Goal: Task Accomplishment & Management: Complete application form

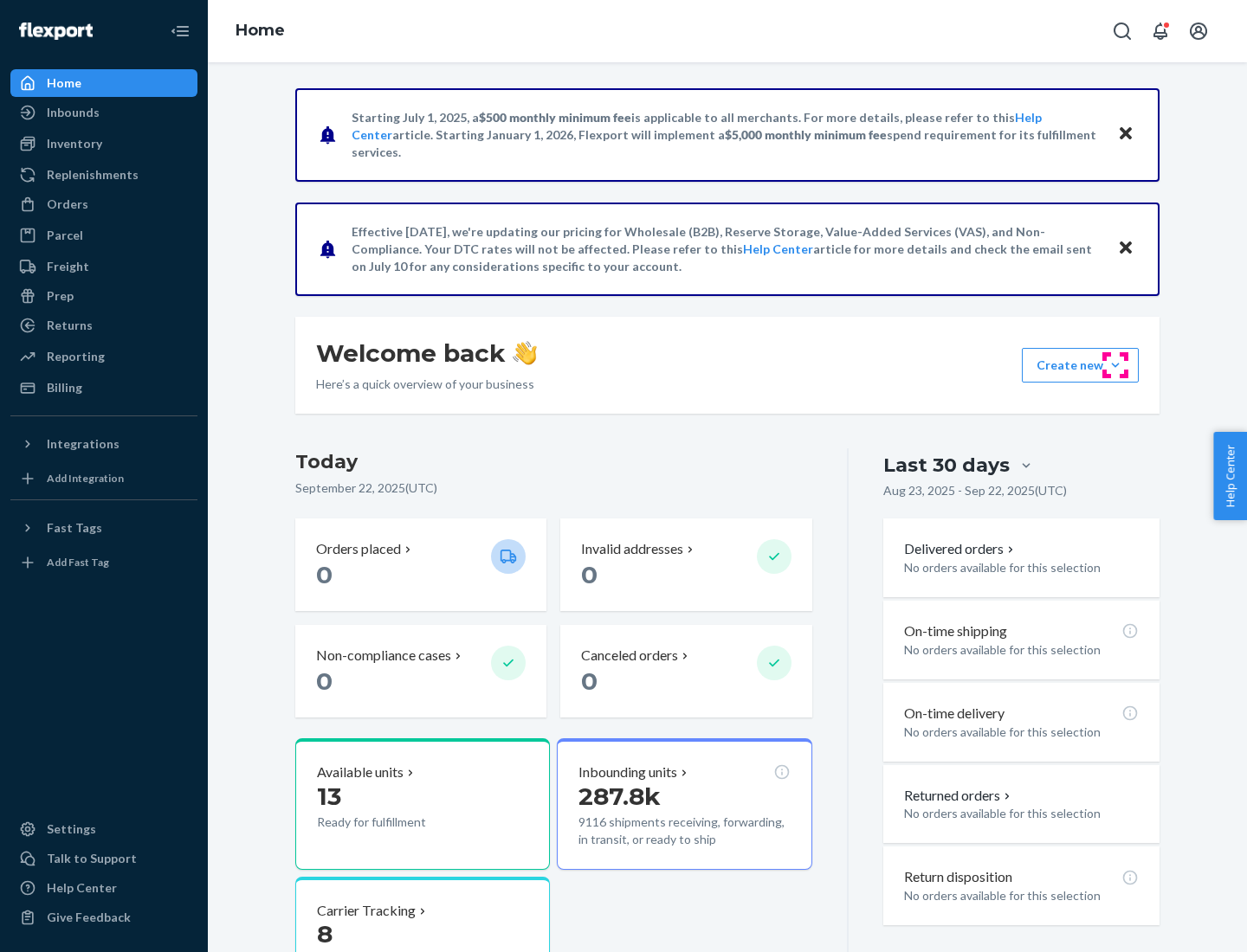
click at [1115, 365] on button "Create new Create new inbound Create new order Create new product" at bounding box center [1080, 365] width 117 height 35
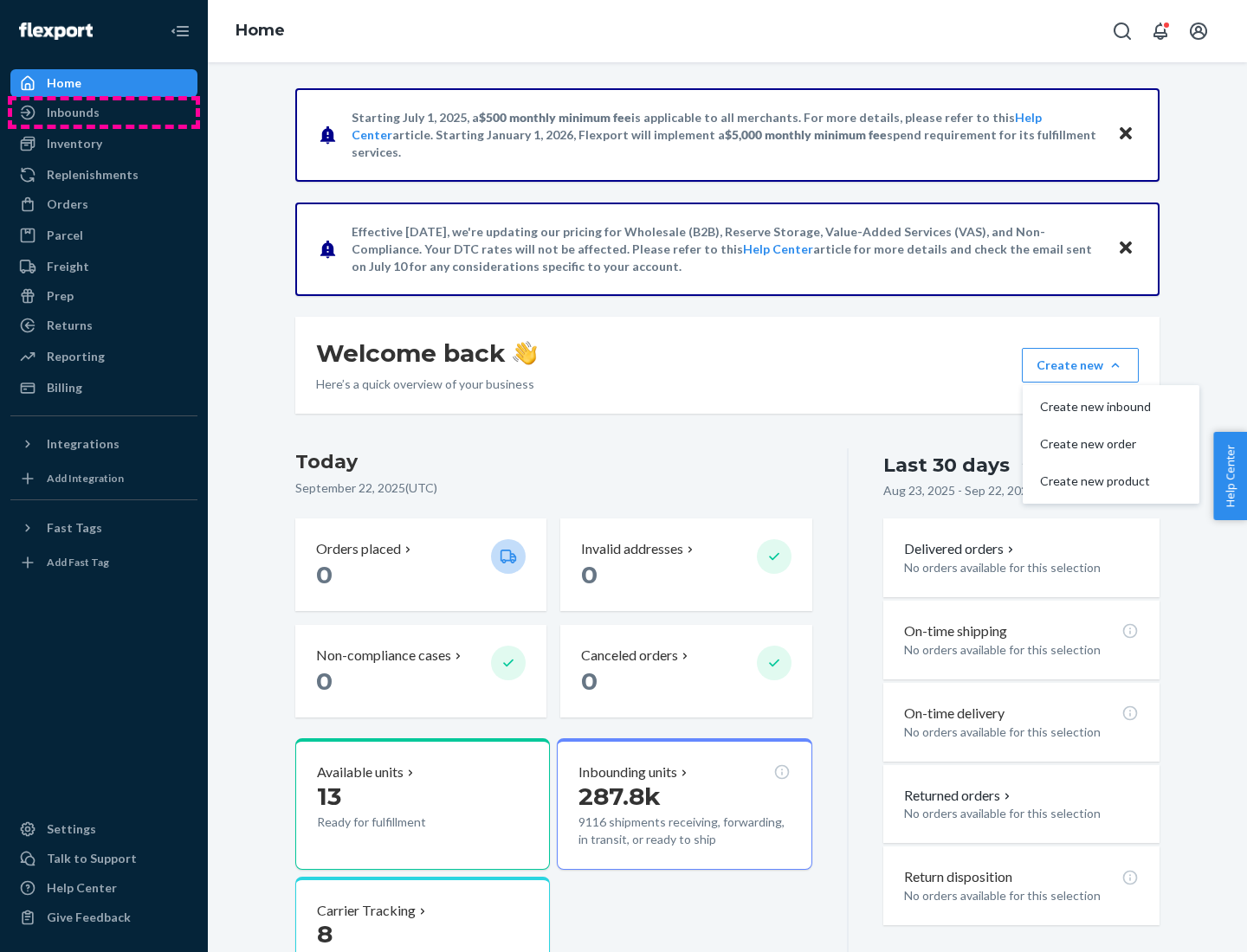
click at [104, 112] on div "Inbounds" at bounding box center [104, 112] width 183 height 24
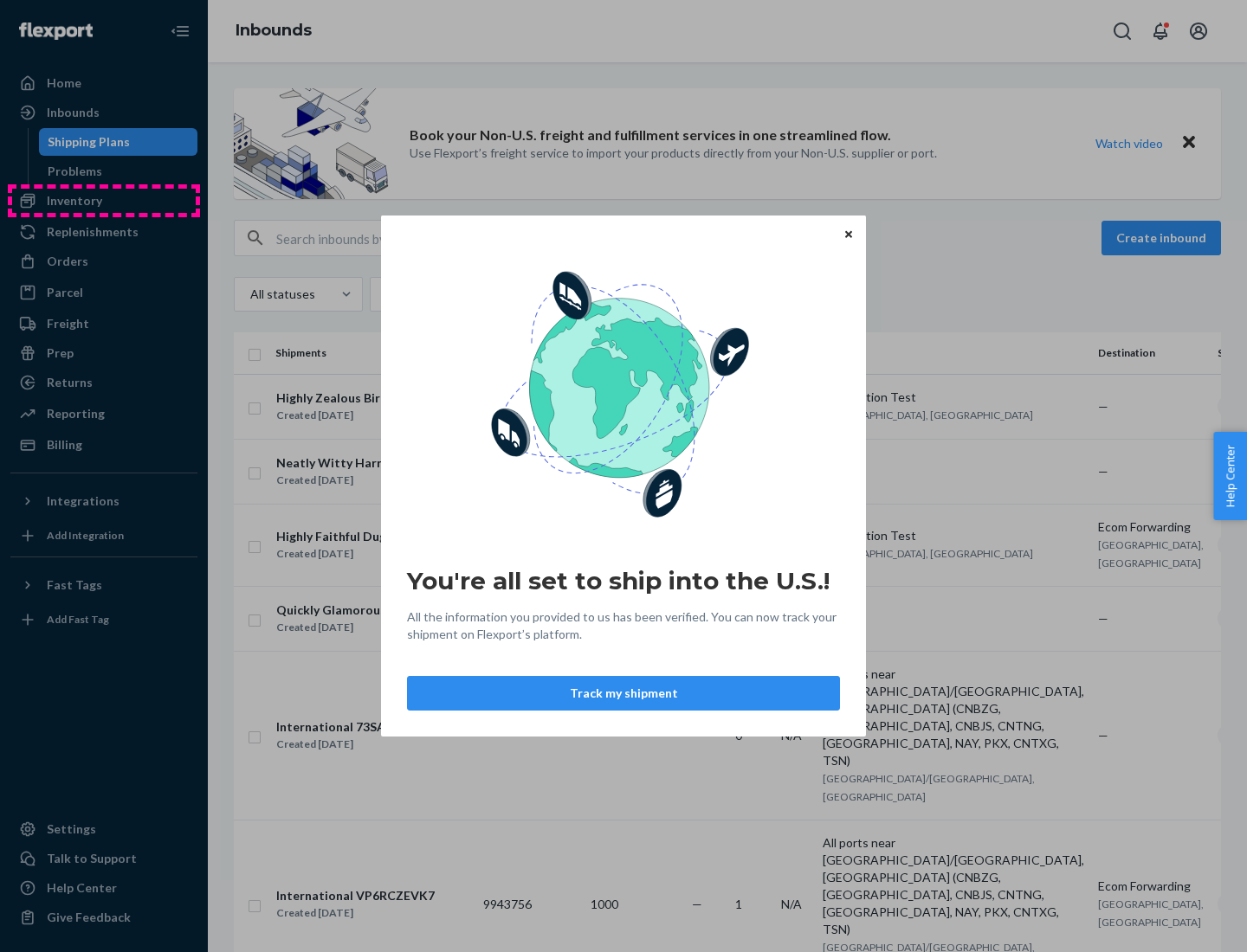
click at [104, 201] on div "You're all set to ship into the U.S.! All the information you provided to us ha…" at bounding box center [624, 476] width 1247 height 952
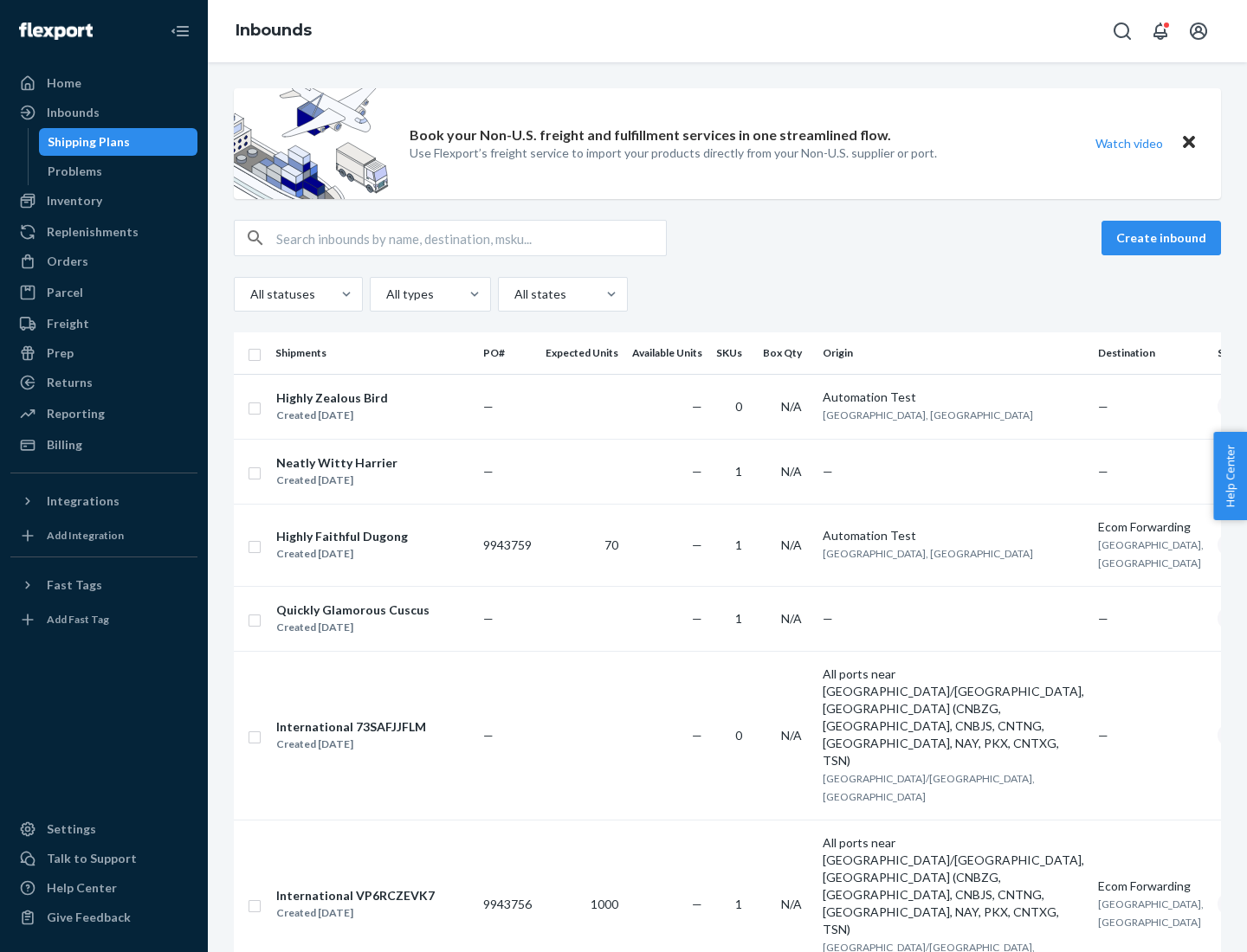
click at [728, 31] on div "Inbounds" at bounding box center [727, 31] width 1039 height 62
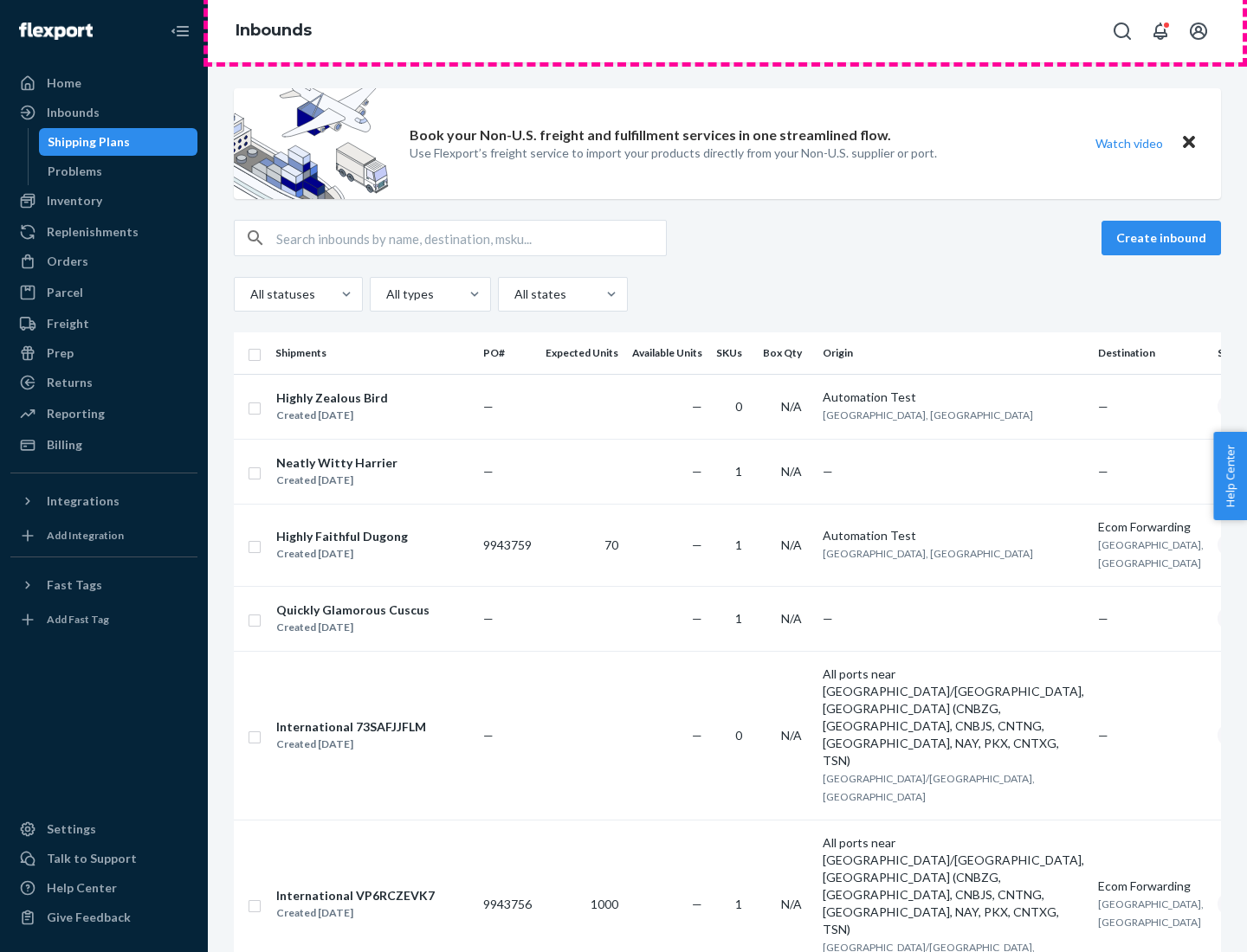
click at [728, 31] on div "Inbounds" at bounding box center [727, 31] width 1039 height 62
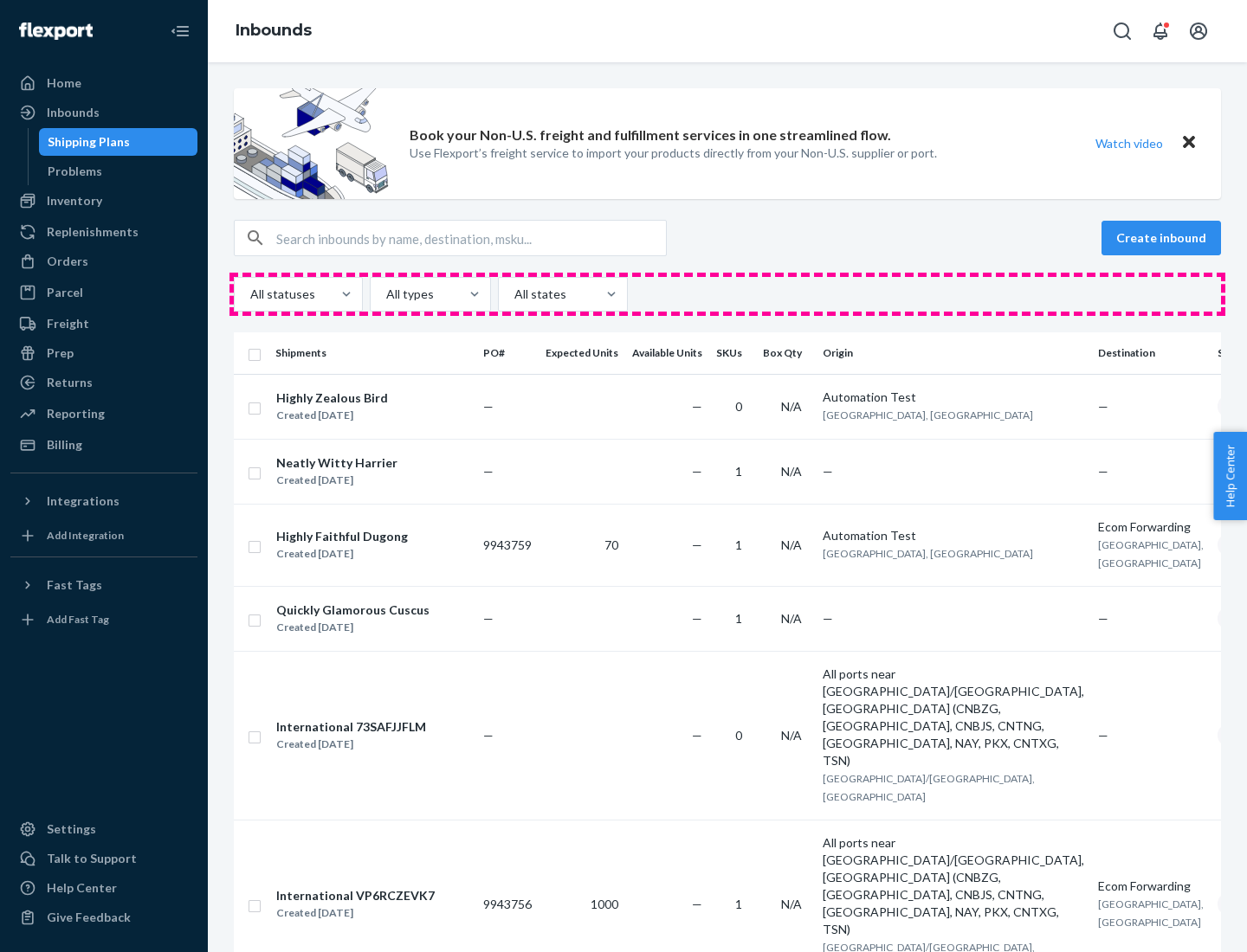
click at [728, 295] on div "All statuses All types All states" at bounding box center [727, 294] width 987 height 35
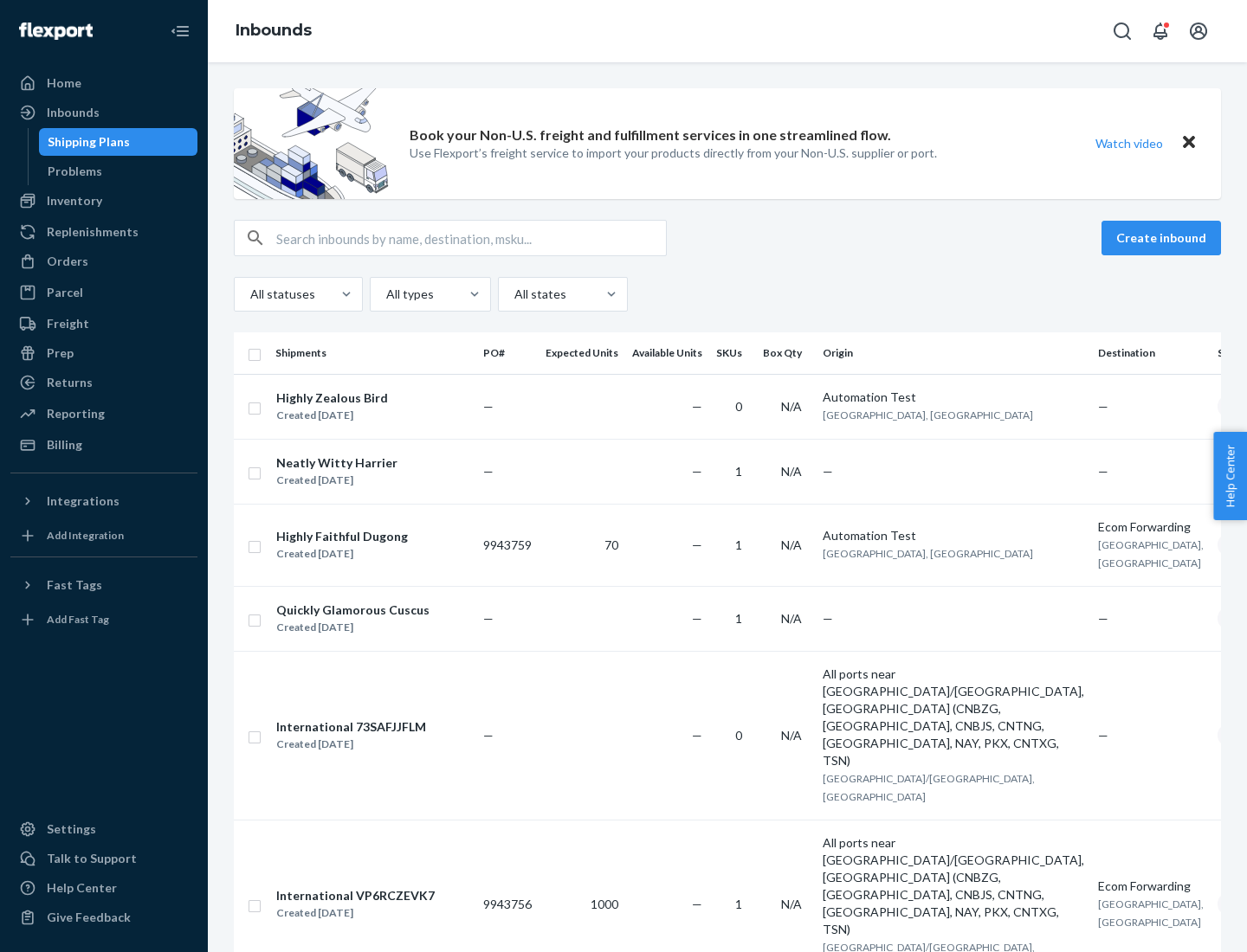
click at [86, 142] on div "Shipping Plans" at bounding box center [88, 142] width 82 height 17
click at [1164, 238] on button "Create inbound" at bounding box center [1161, 238] width 119 height 35
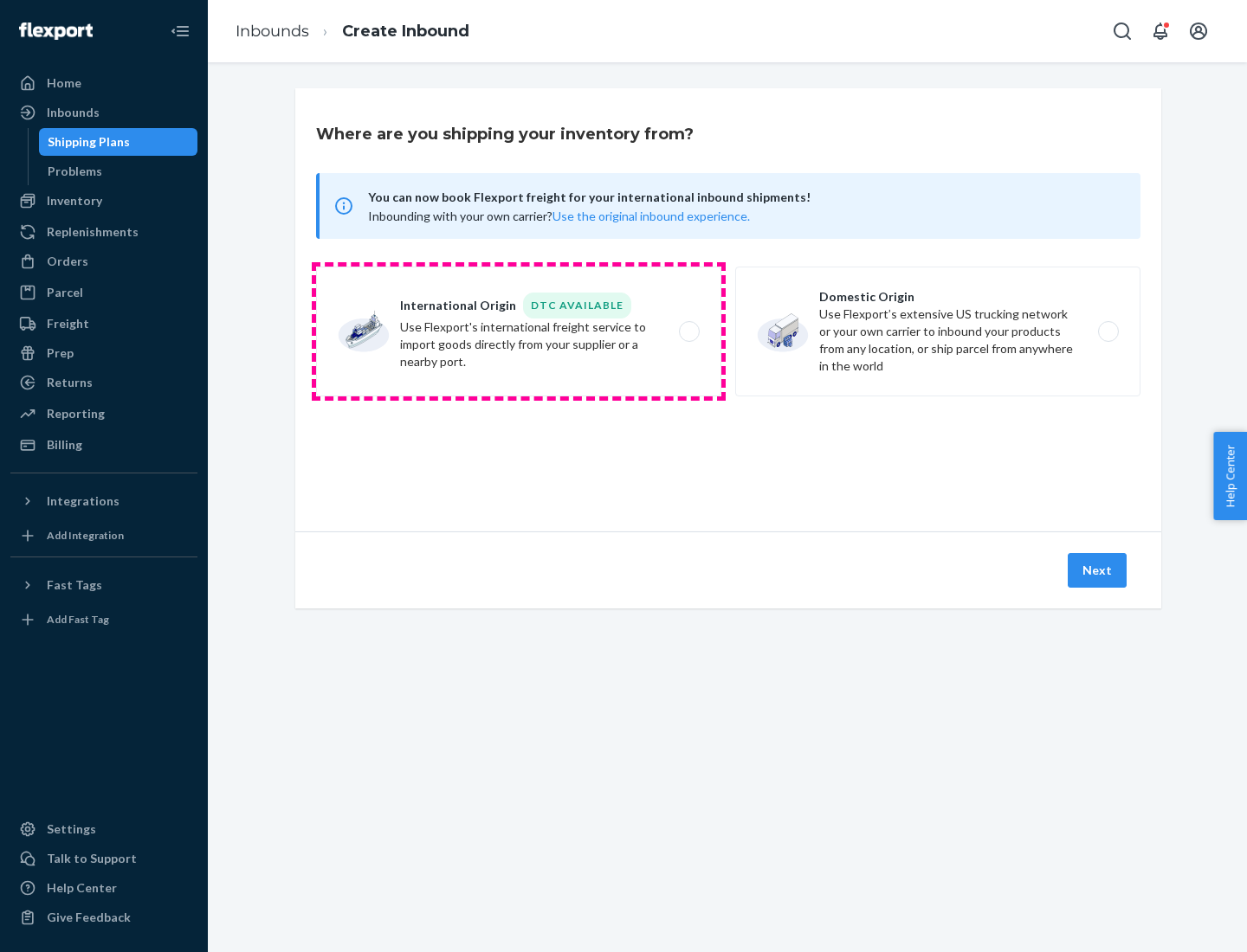
click at [518, 331] on label "International Origin DTC Available Use Flexport's international freight service…" at bounding box center [518, 331] width 405 height 130
click at [689, 331] on input "International Origin DTC Available Use Flexport's international freight service…" at bounding box center [694, 331] width 12 height 12
radio input "true"
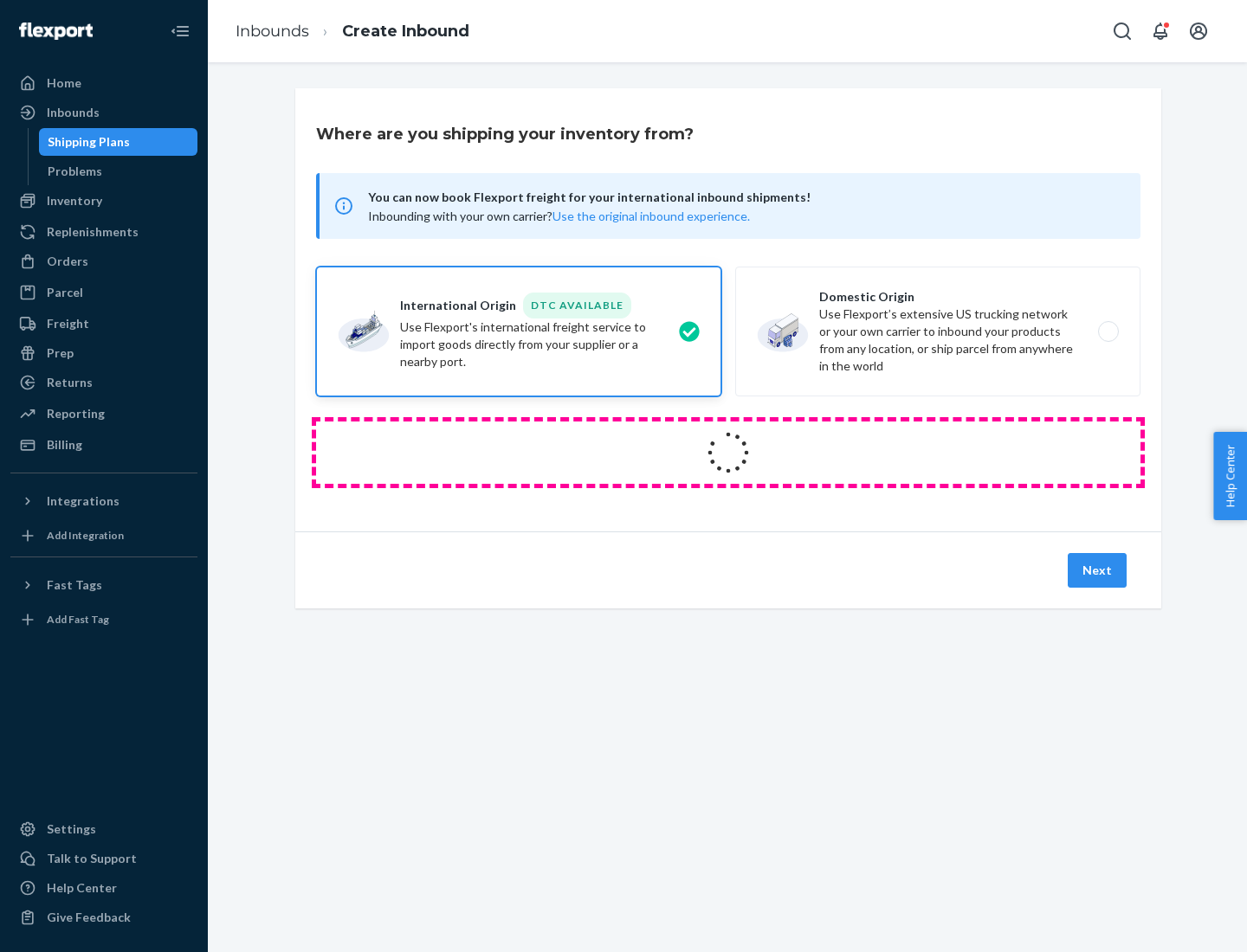
click at [729, 452] on icon at bounding box center [729, 452] width 64 height 64
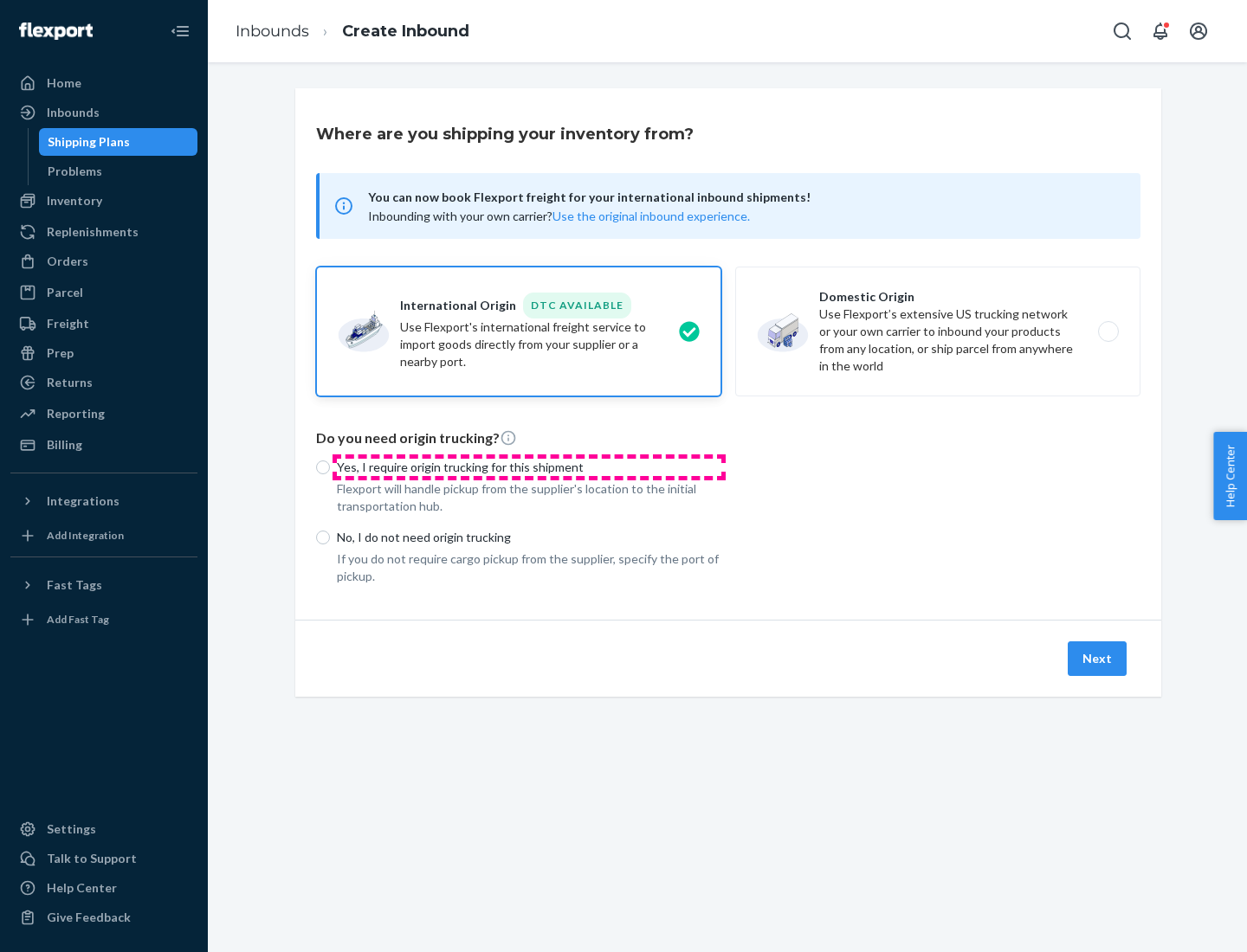
click at [529, 467] on p "Yes, I require origin trucking for this shipment" at bounding box center [529, 467] width 385 height 17
click at [330, 467] on input "Yes, I require origin trucking for this shipment" at bounding box center [323, 468] width 14 height 14
radio input "true"
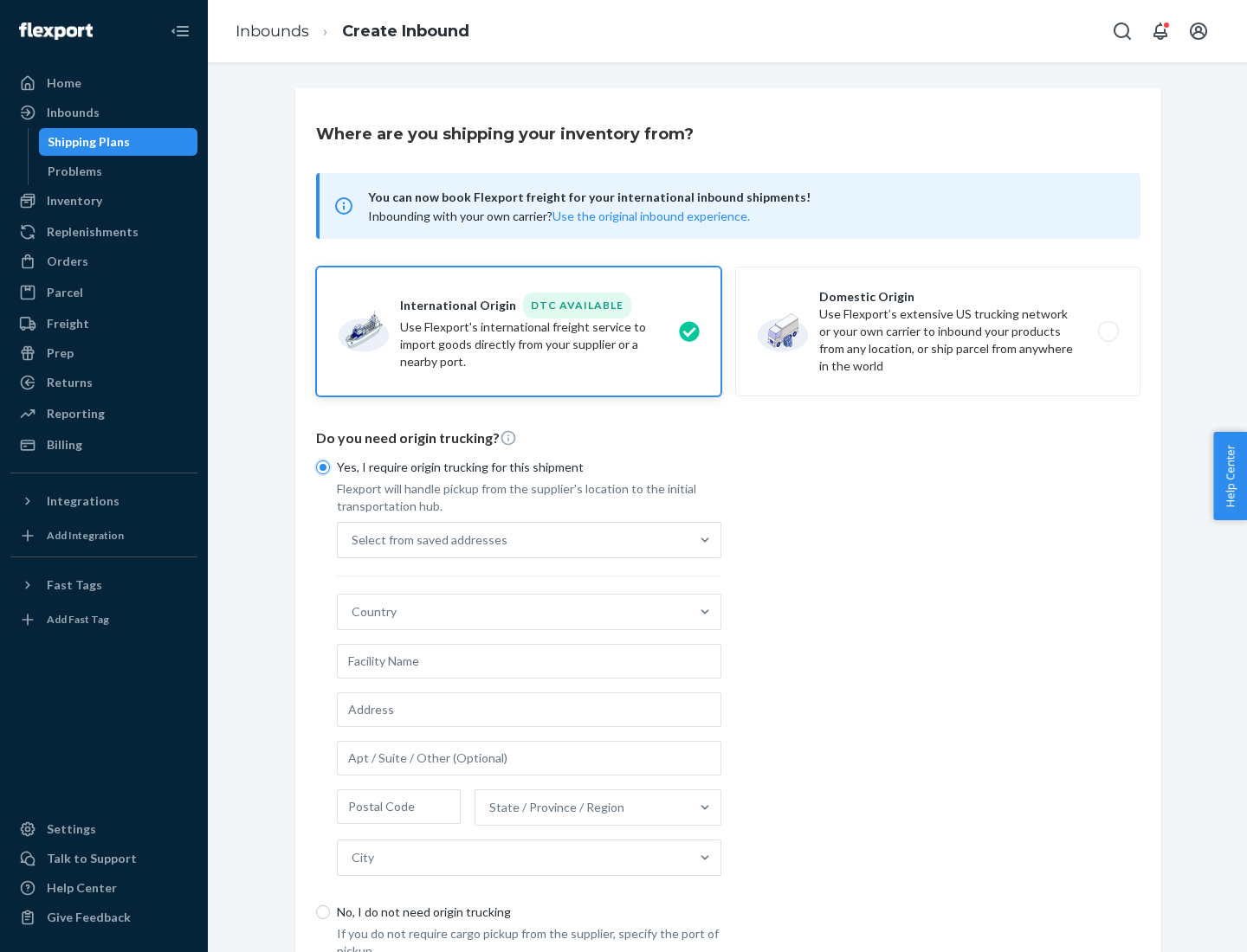
scroll to position [33, 0]
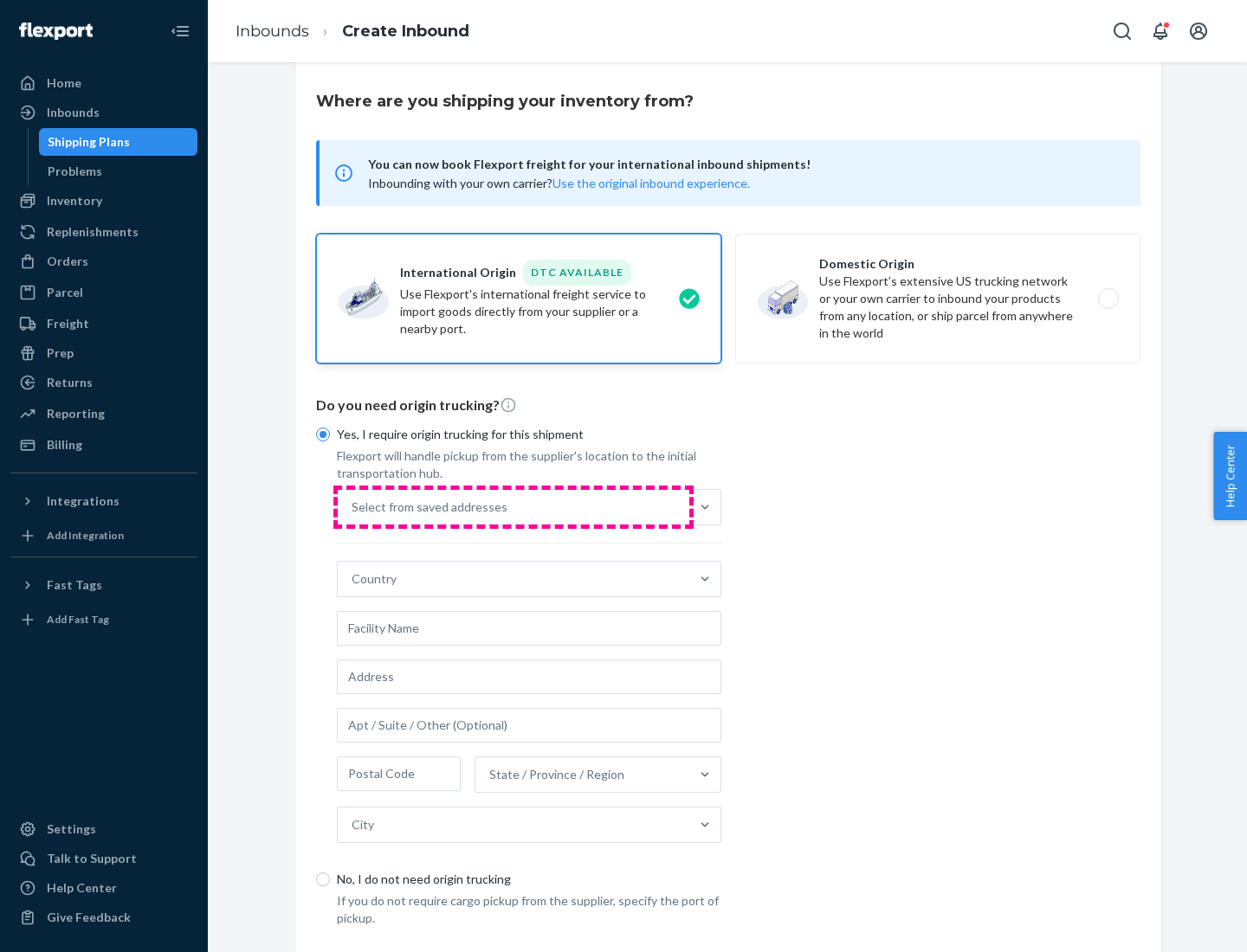
click at [513, 507] on div "Select from saved addresses" at bounding box center [513, 507] width 352 height 35
click at [354, 507] on input "Select from saved addresses" at bounding box center [353, 507] width 2 height 17
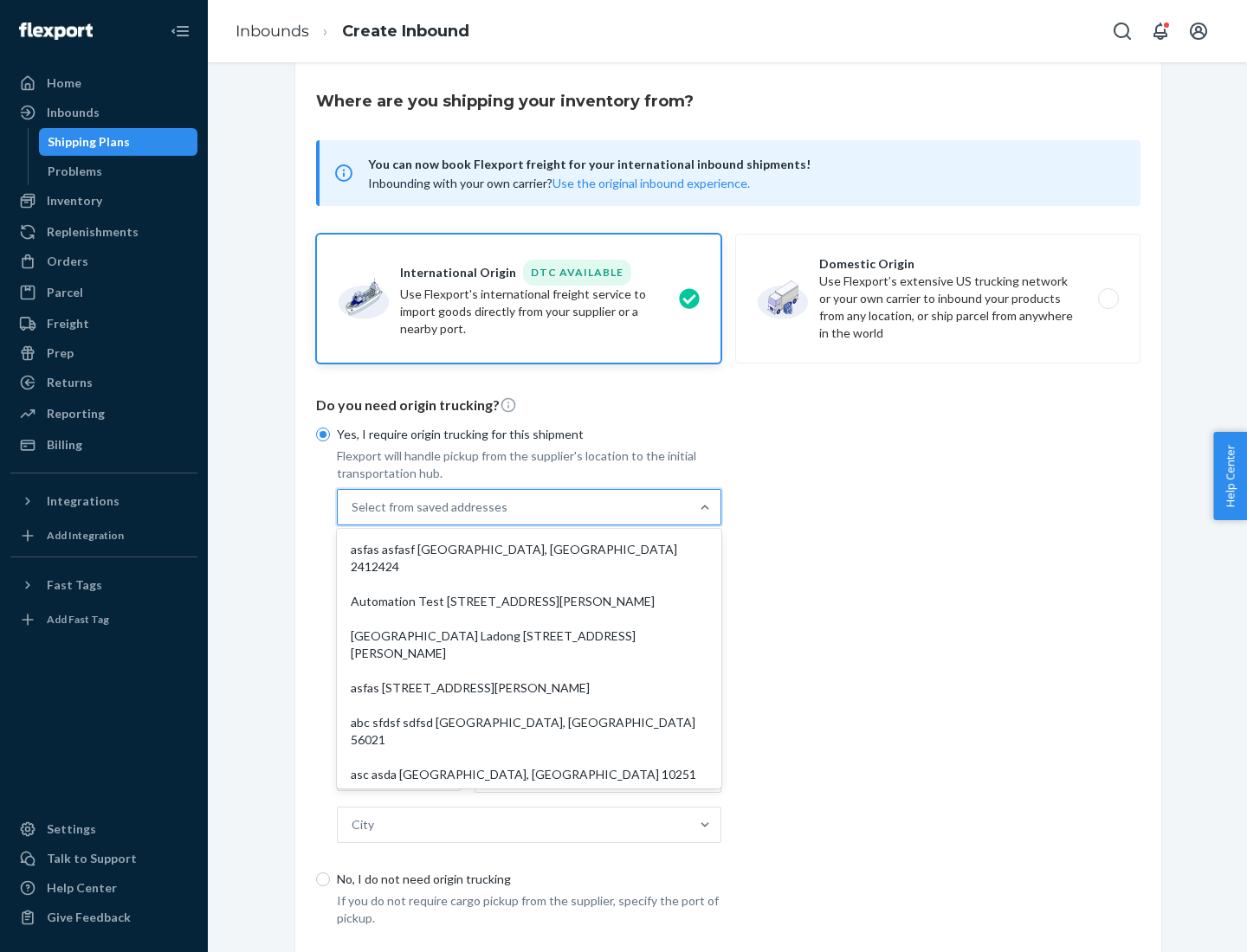
scroll to position [76, 0]
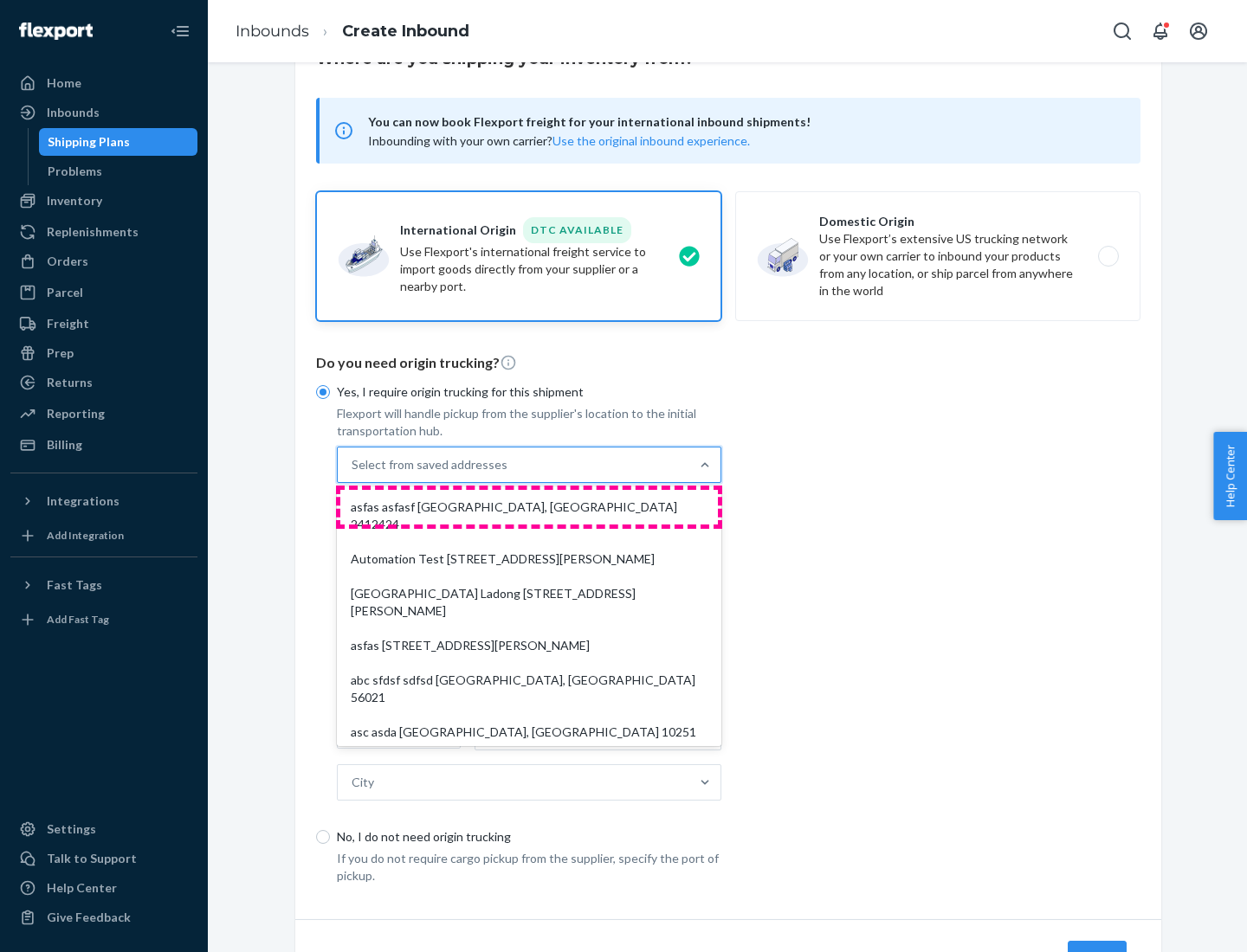
click at [529, 507] on div "asfas asfasf [GEOGRAPHIC_DATA], [GEOGRAPHIC_DATA] 2412424" at bounding box center [529, 516] width 378 height 52
click at [354, 474] on input "option asfas asfasf [GEOGRAPHIC_DATA], [GEOGRAPHIC_DATA] 2412424 focused, 1 of …" at bounding box center [353, 464] width 2 height 17
type input "asfas"
type input "asfasf"
type input "2412424"
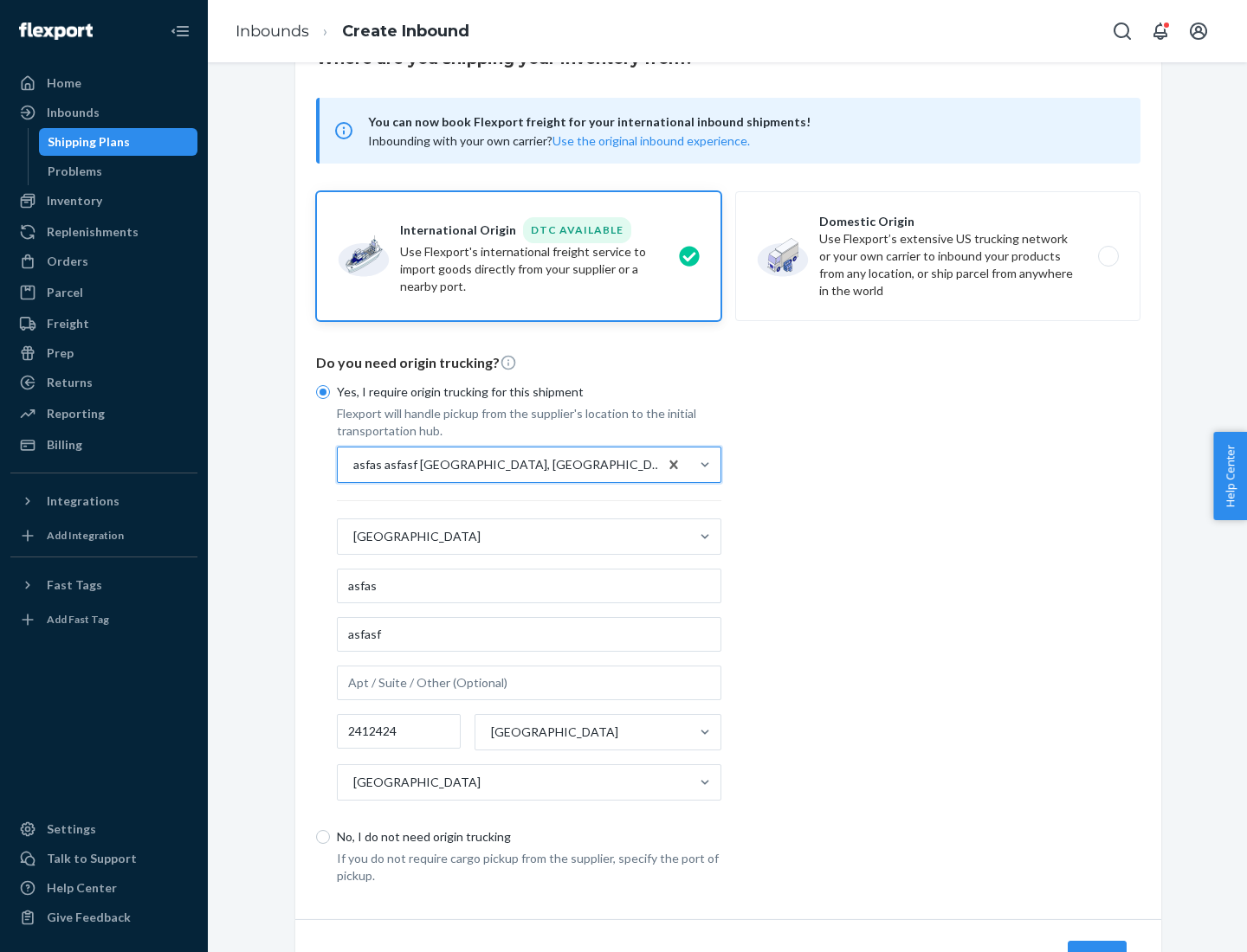
scroll to position [161, 0]
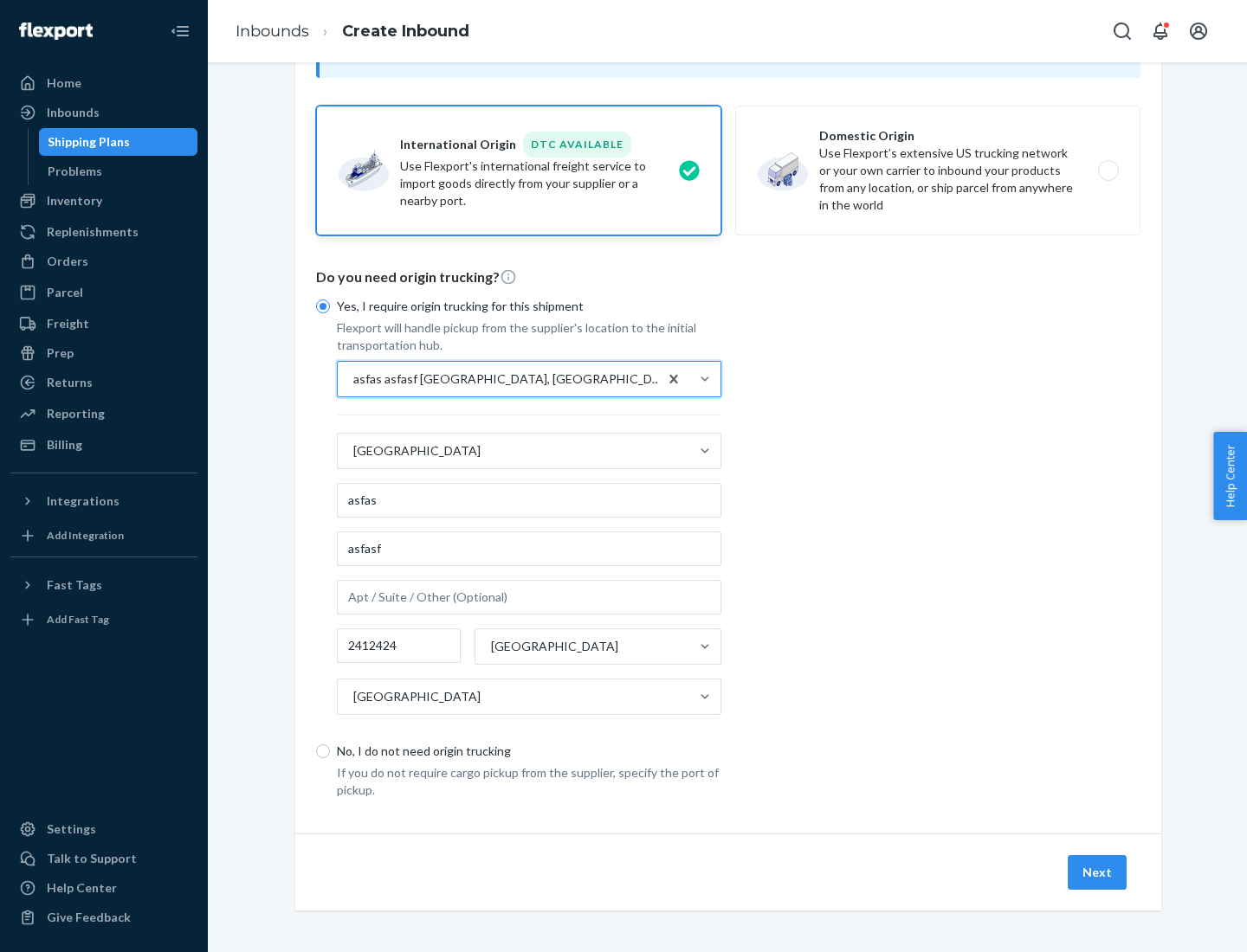
click at [1098, 872] on button "Next" at bounding box center [1097, 872] width 59 height 35
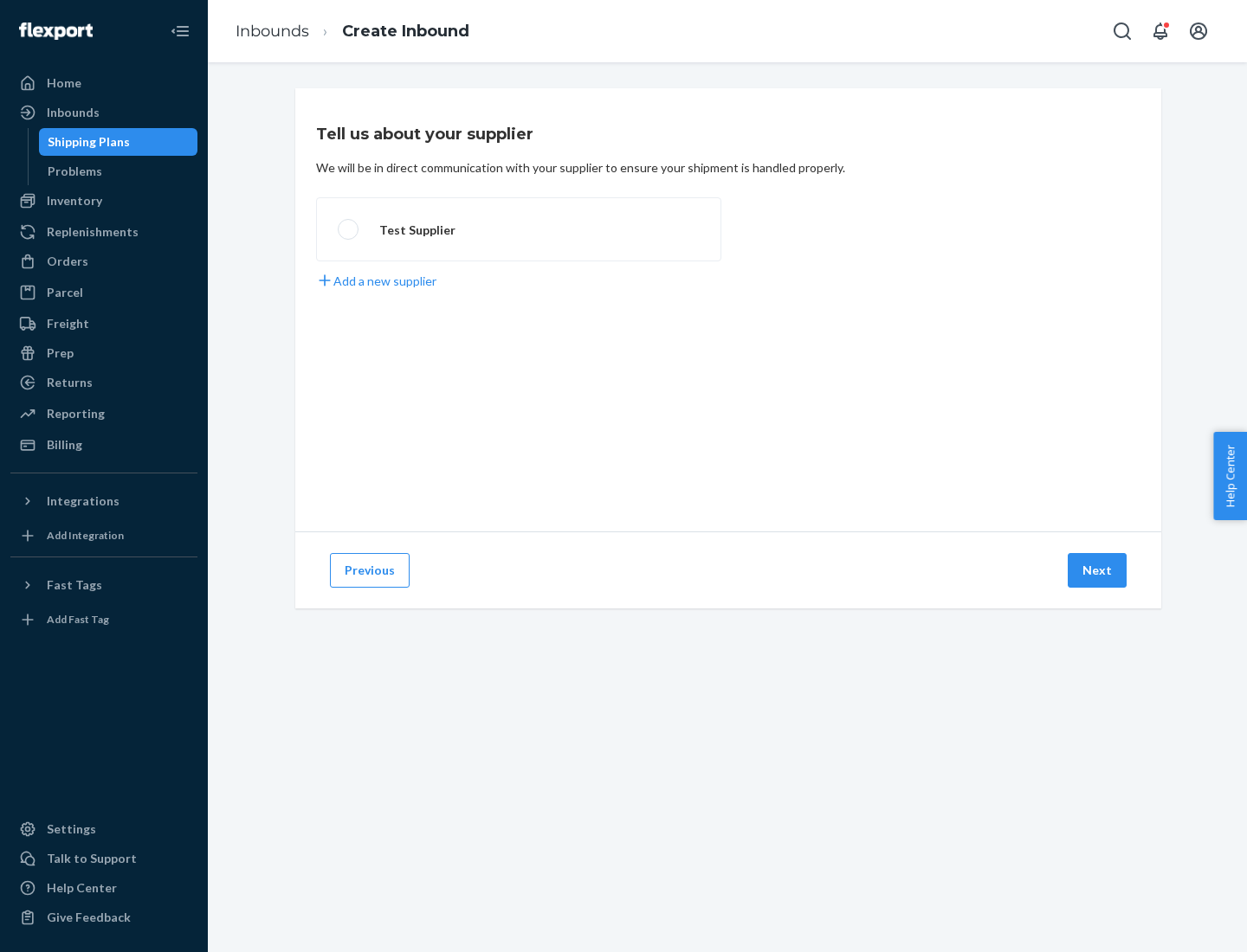
click at [518, 230] on label "Test Supplier" at bounding box center [518, 230] width 405 height 64
click at [349, 230] on input "Test Supplier" at bounding box center [343, 230] width 12 height 12
radio input "true"
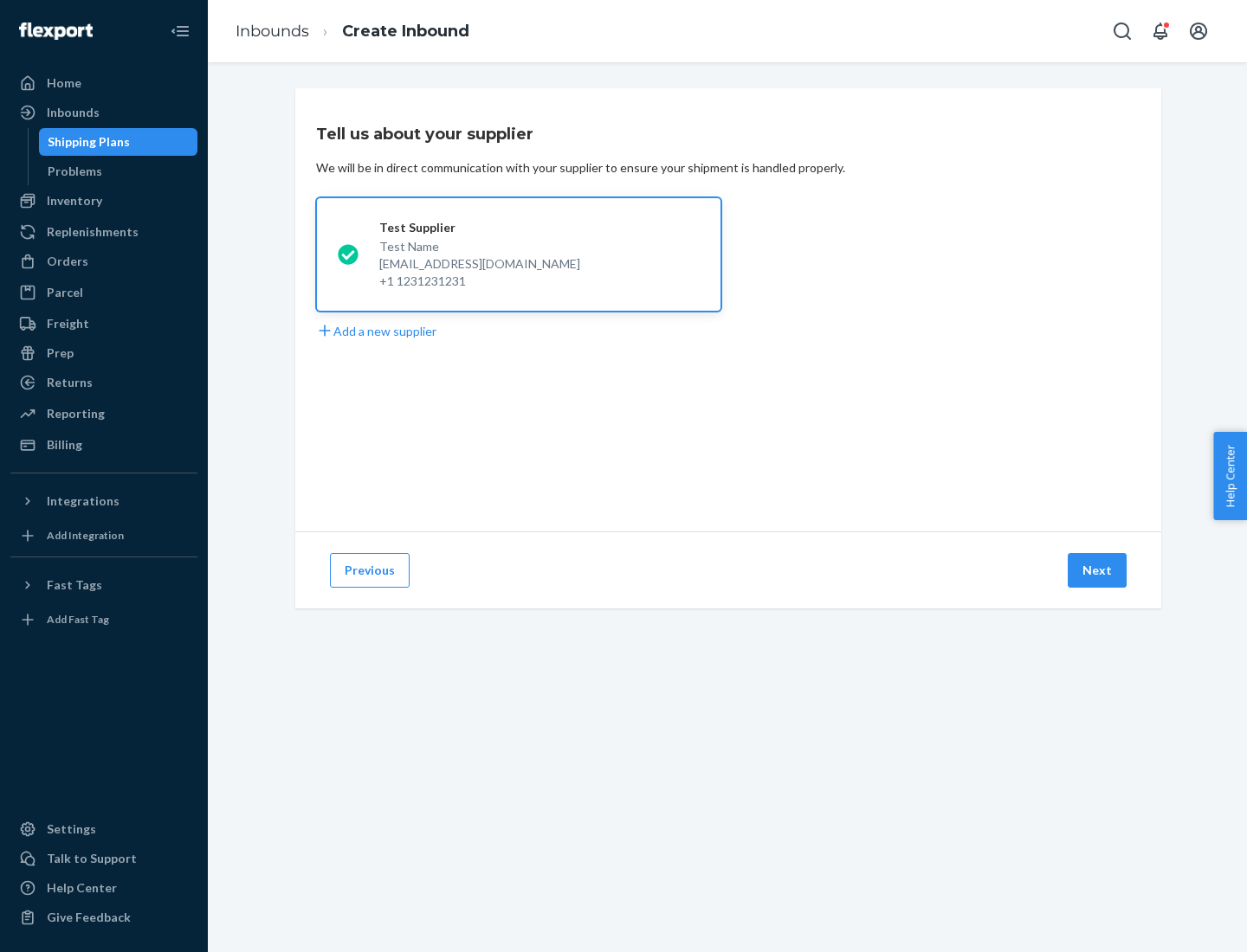
click at [1098, 571] on button "Next" at bounding box center [1097, 570] width 59 height 35
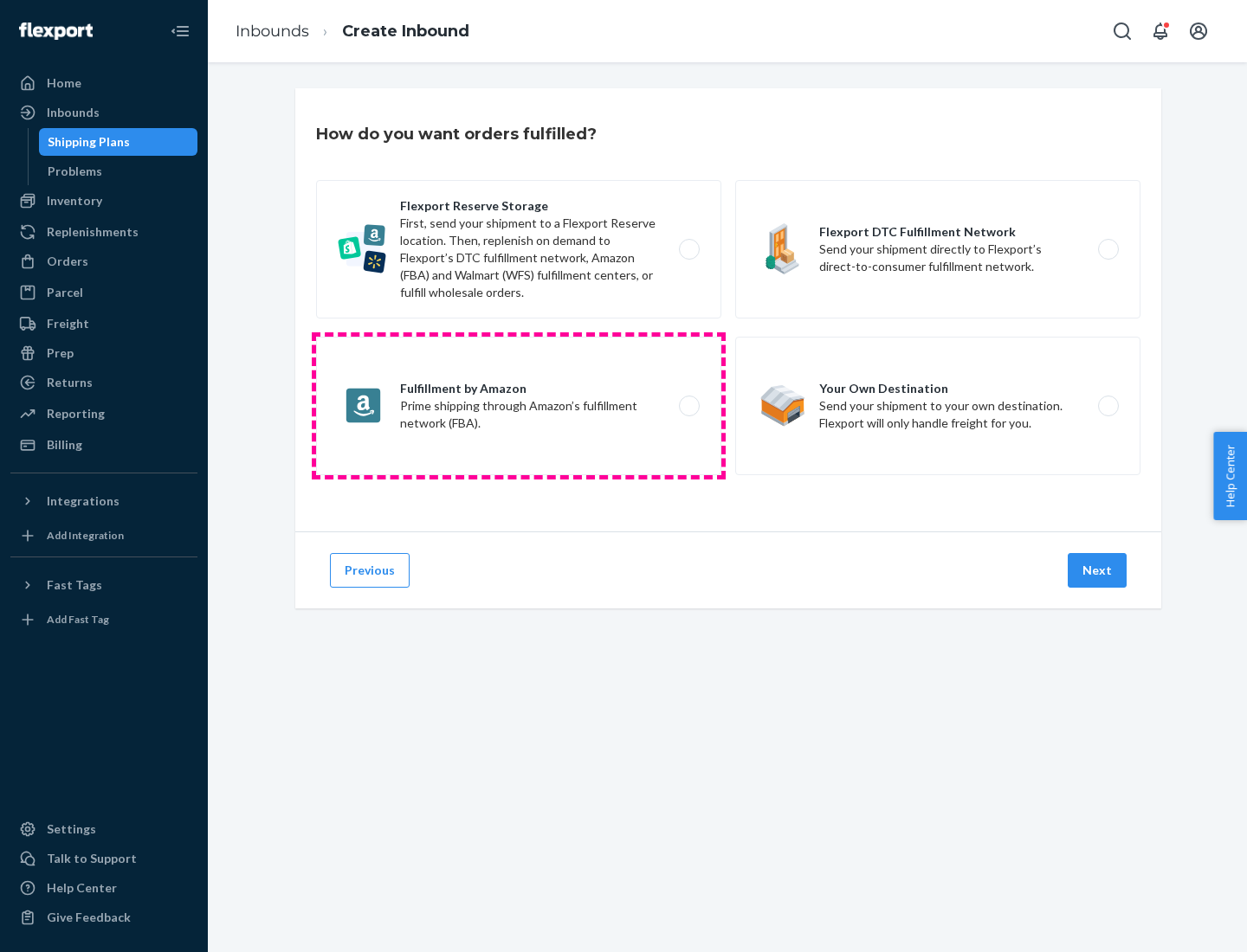
click at [518, 406] on label "Fulfillment by Amazon Prime shipping through Amazon’s fulfillment network (FBA)." at bounding box center [518, 406] width 405 height 139
click at [689, 406] on input "Fulfillment by Amazon Prime shipping through Amazon’s fulfillment network (FBA)." at bounding box center [694, 406] width 12 height 12
radio input "true"
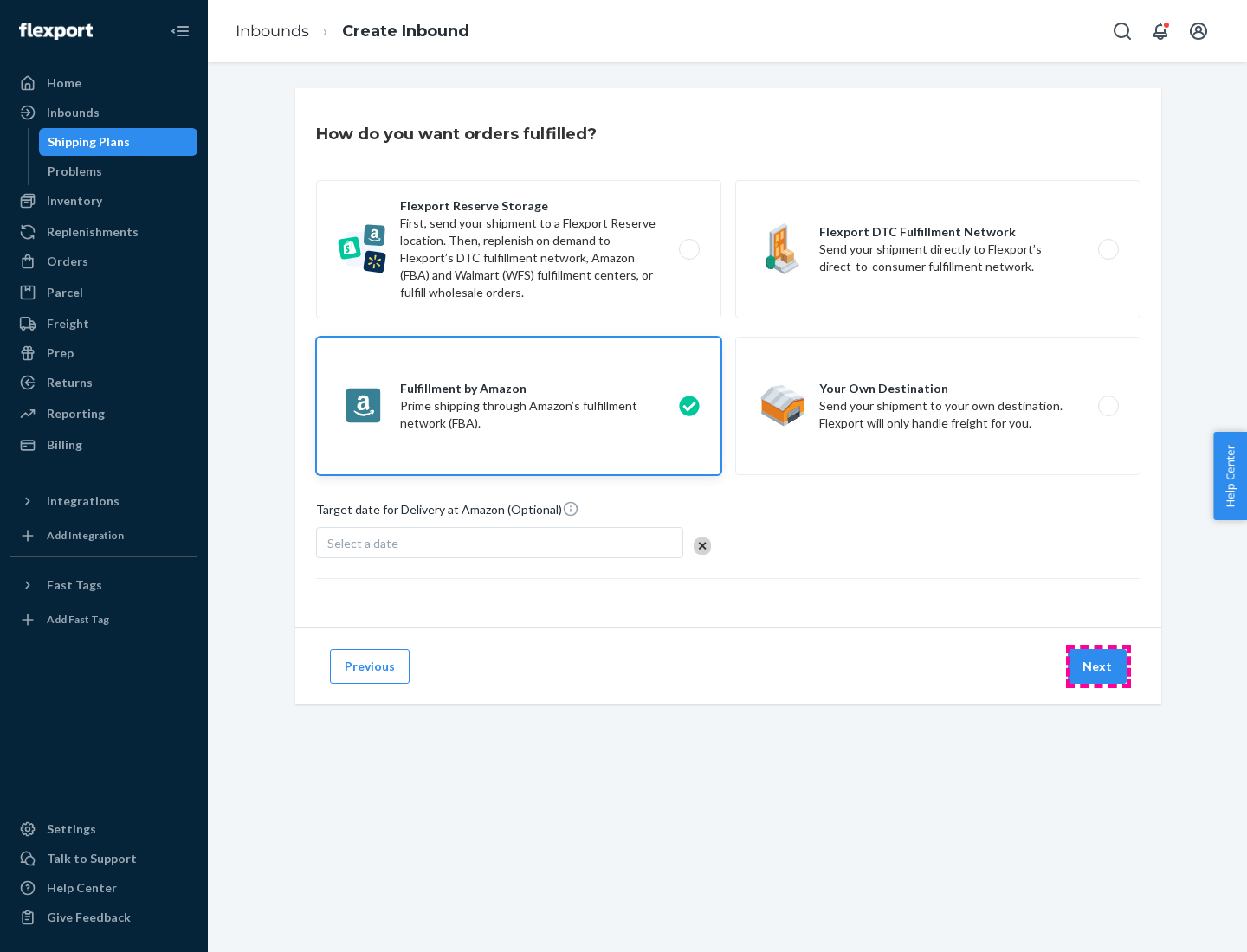
click at [1098, 667] on button "Next" at bounding box center [1097, 666] width 59 height 35
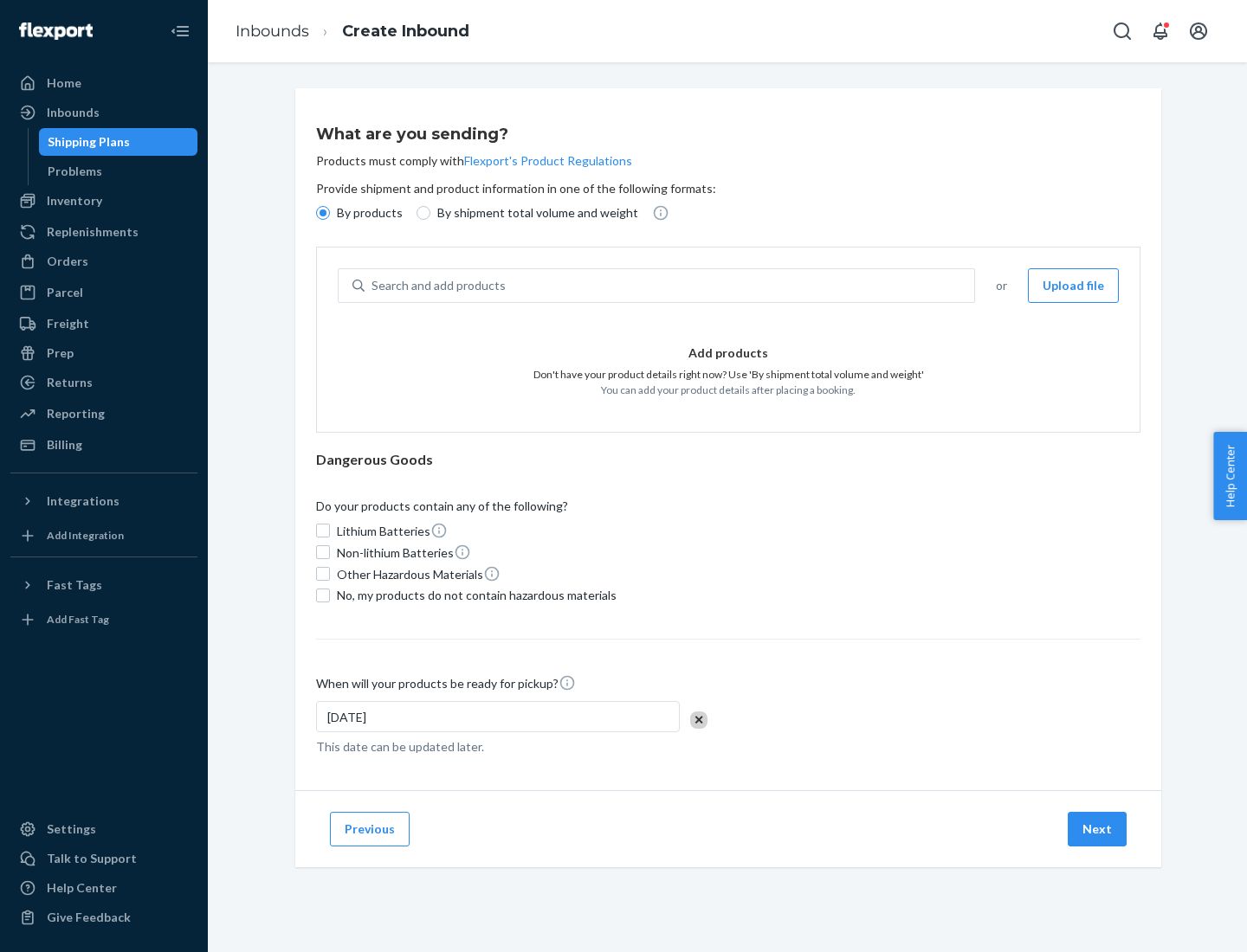
click at [533, 213] on p "By shipment total volume and weight" at bounding box center [538, 212] width 201 height 17
click at [430, 213] on input "By shipment total volume and weight" at bounding box center [424, 213] width 14 height 14
radio input "true"
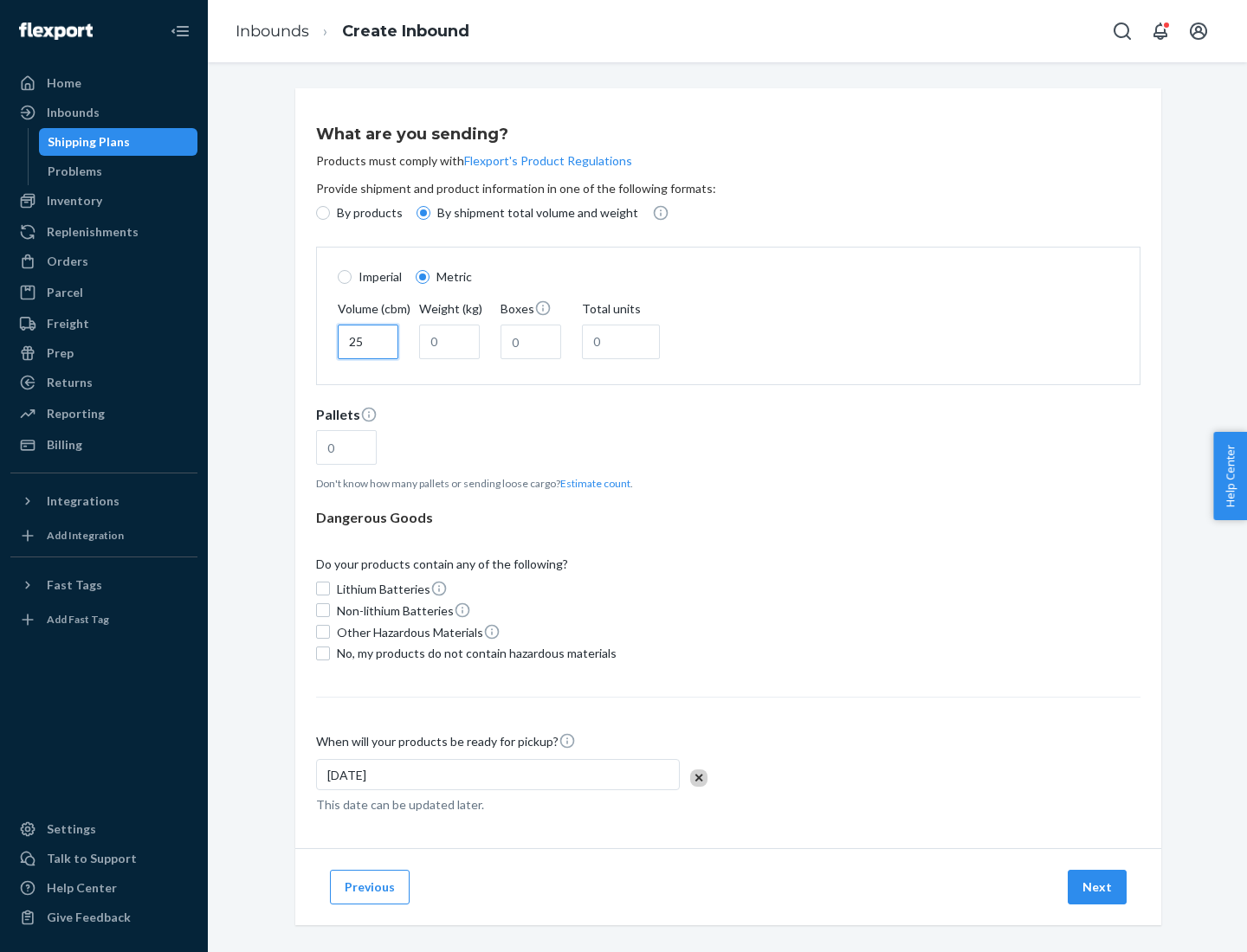
type input "25"
type input "100"
type input "50"
type input "500"
click at [591, 483] on button "Estimate count" at bounding box center [595, 484] width 70 height 15
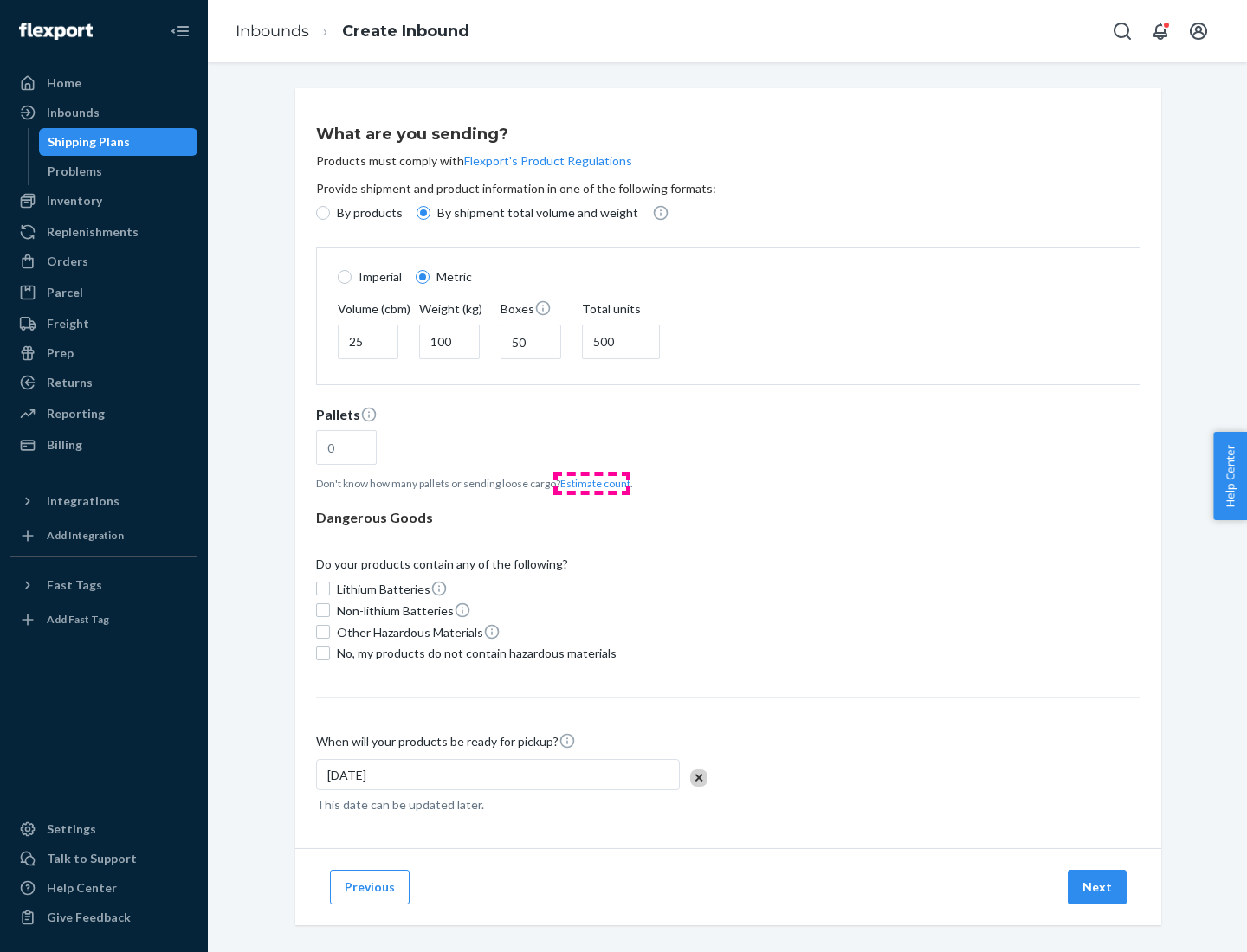
type input "16"
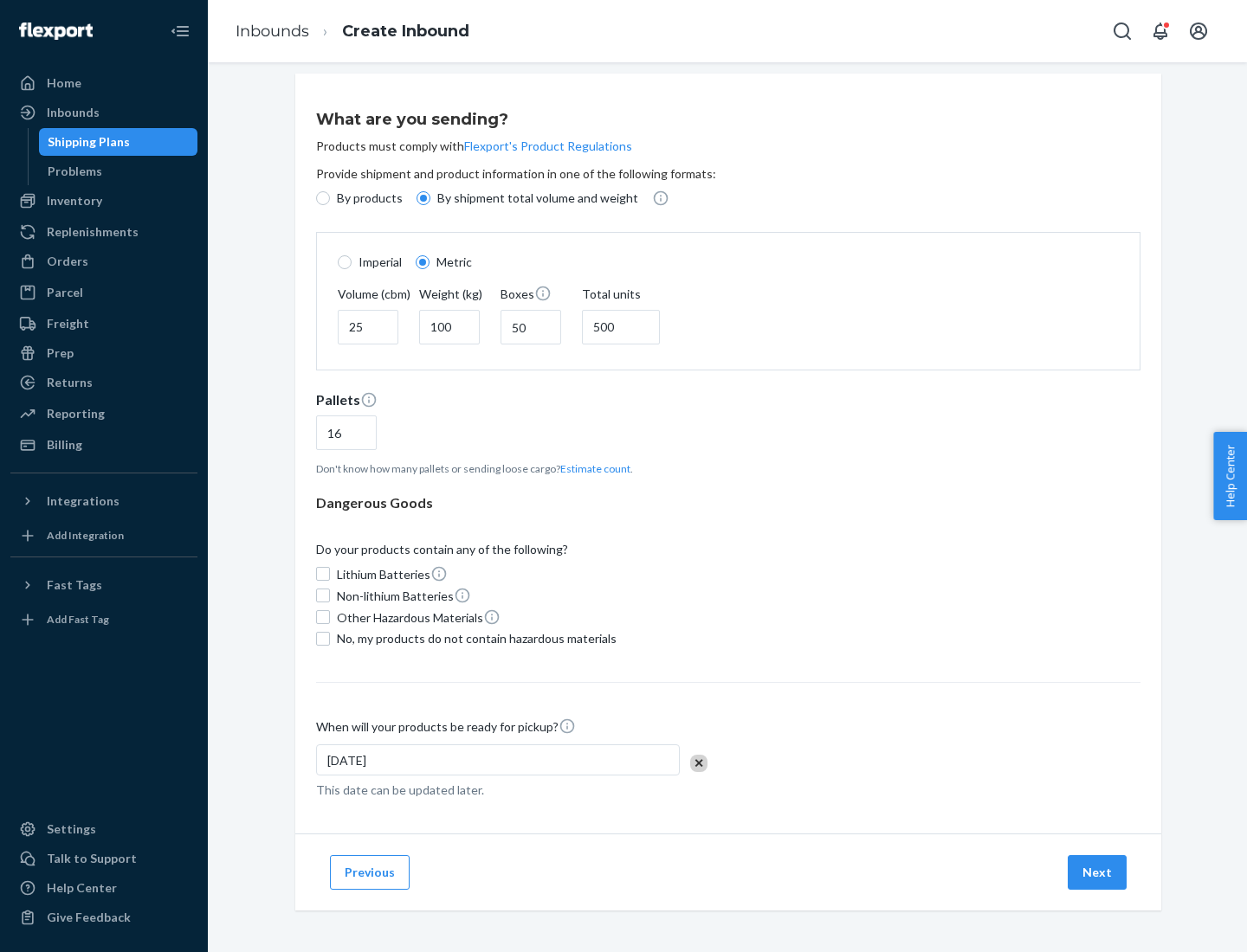
click at [474, 638] on span "No, my products do not contain hazardous materials" at bounding box center [477, 639] width 280 height 17
click at [330, 638] on input "No, my products do not contain hazardous materials" at bounding box center [323, 639] width 14 height 14
checkbox input "true"
click at [1098, 872] on button "Next" at bounding box center [1097, 872] width 59 height 35
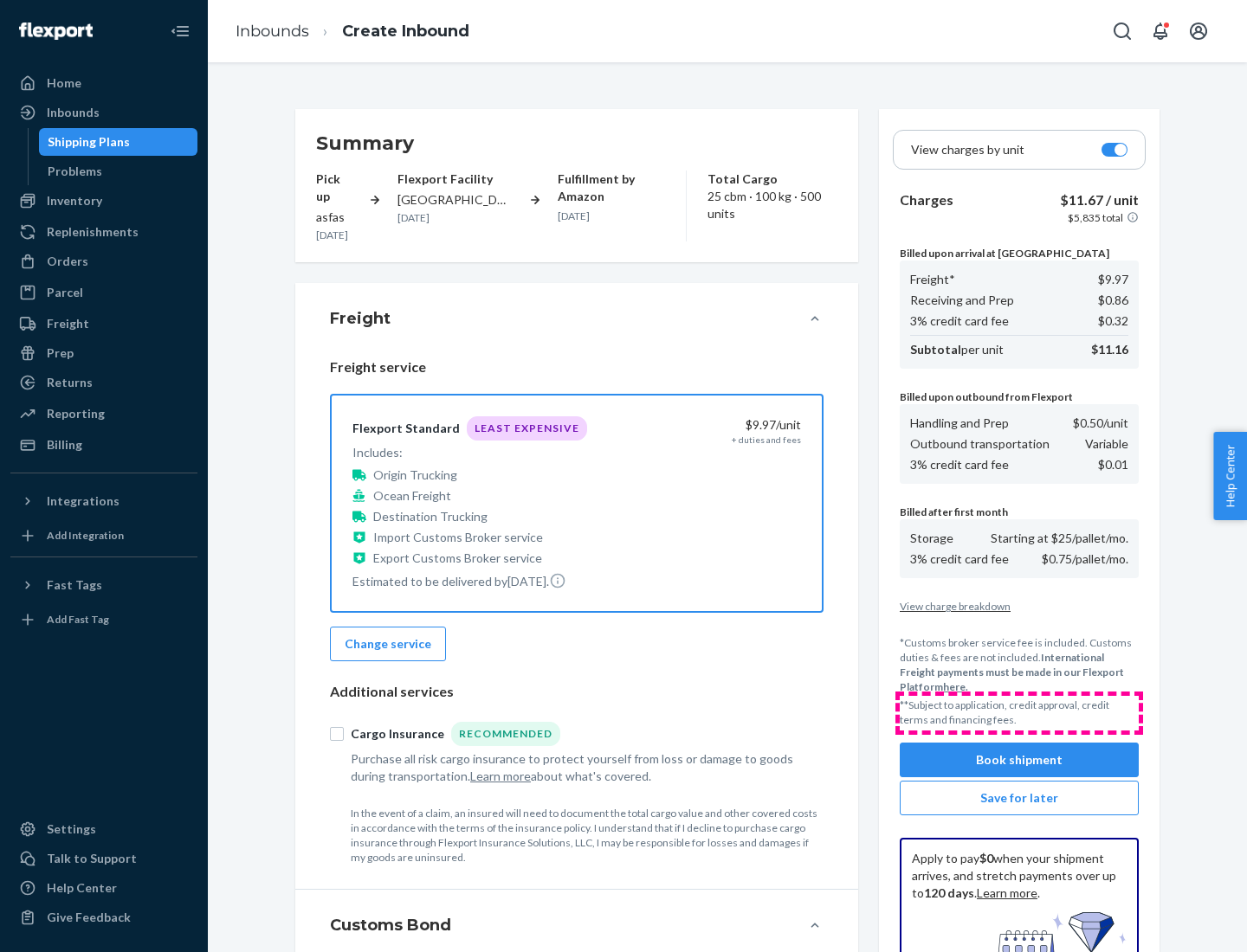
scroll to position [253, 0]
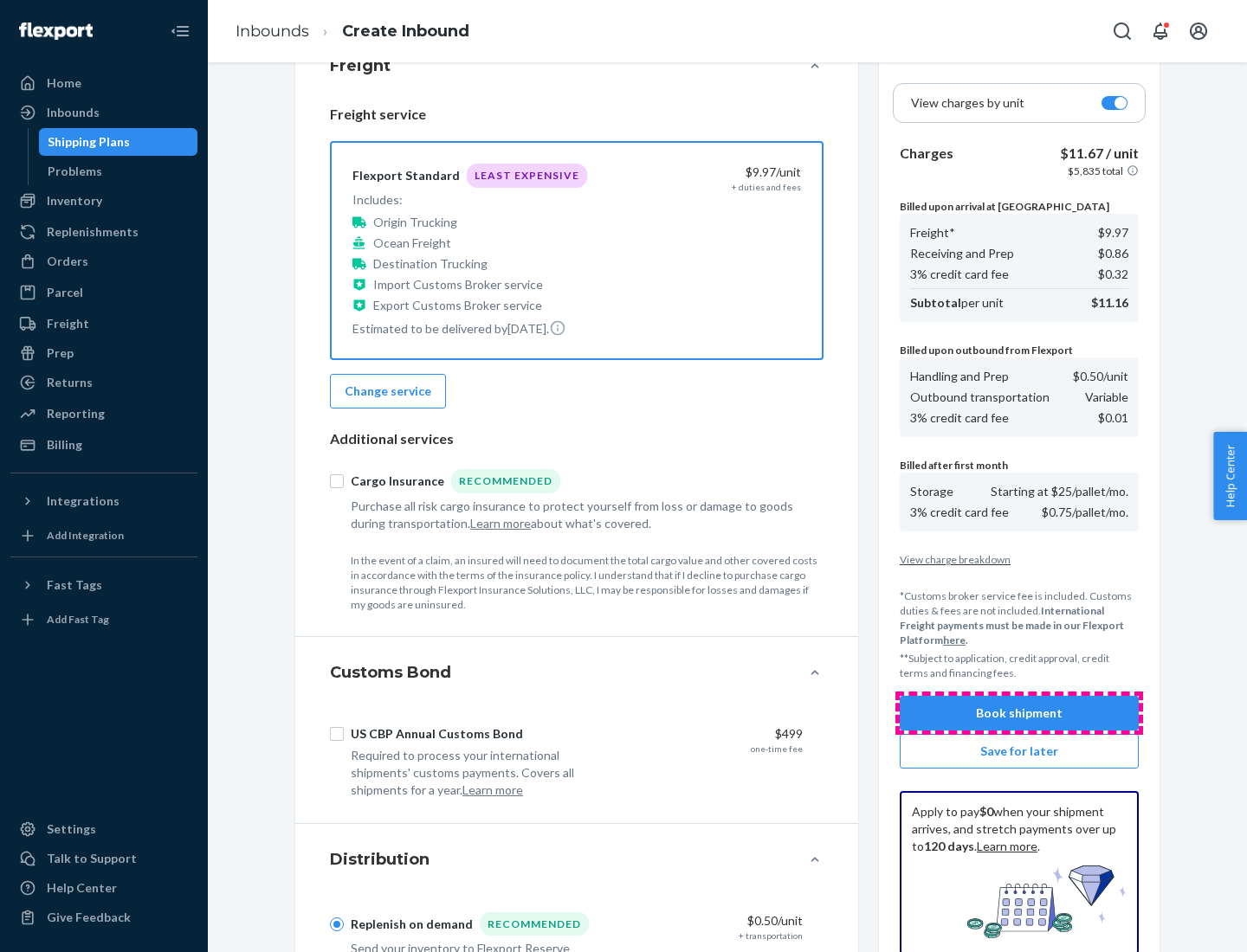
click at [1019, 713] on button "Book shipment" at bounding box center [1019, 713] width 239 height 35
